Goal: Transaction & Acquisition: Obtain resource

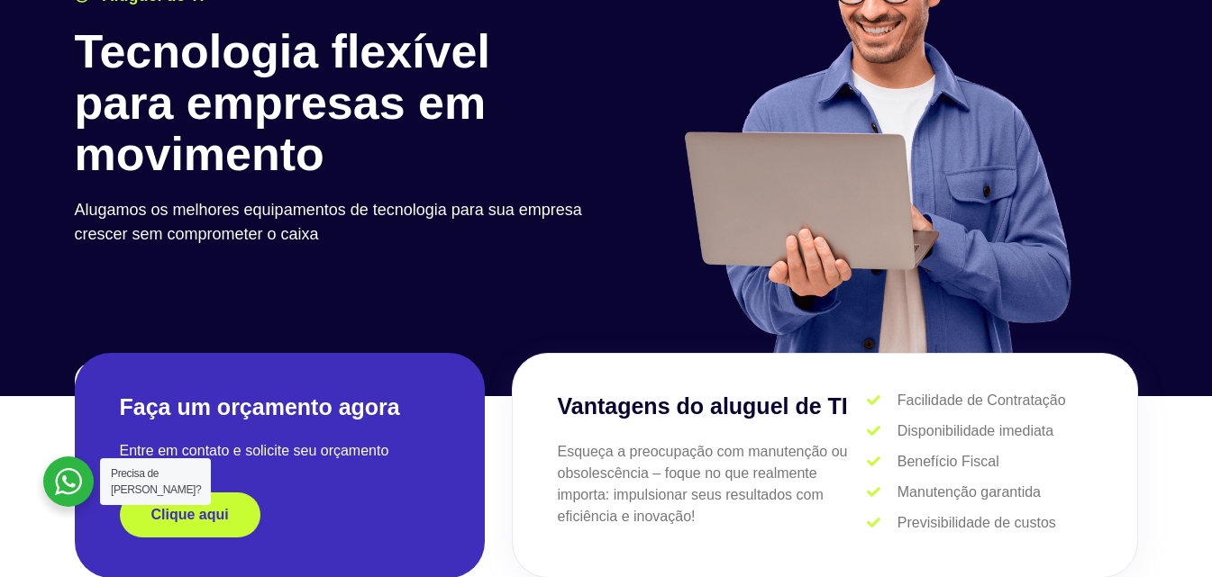
scroll to position [450, 0]
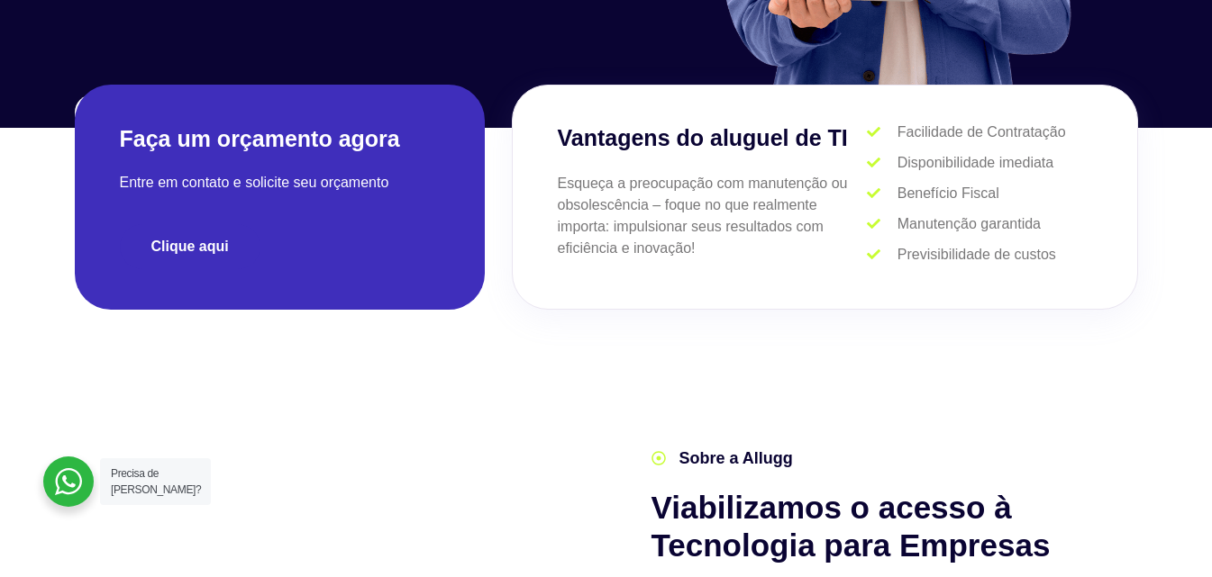
click at [202, 242] on span "Clique aqui" at bounding box center [189, 247] width 77 height 14
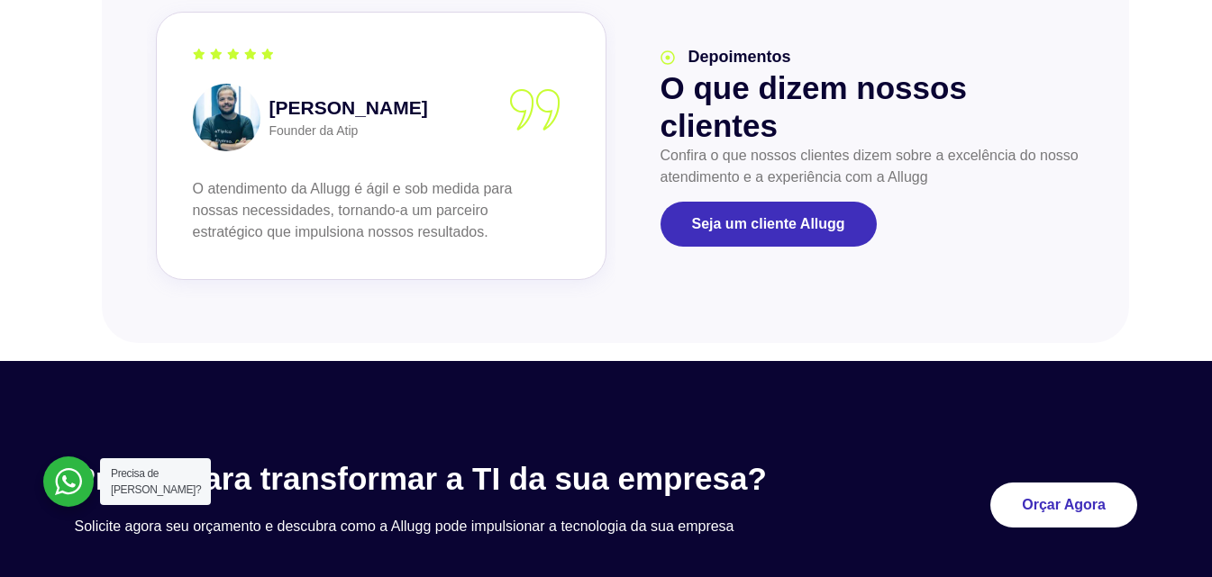
scroll to position [2162, 0]
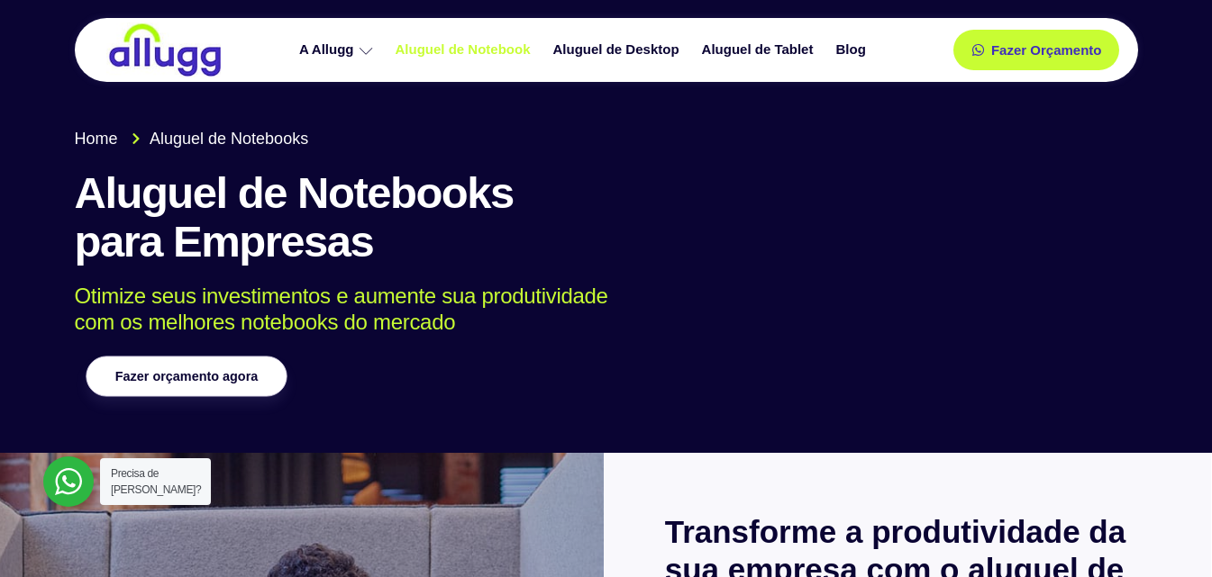
click at [250, 381] on span "Fazer orçamento agora" at bounding box center [185, 376] width 142 height 13
